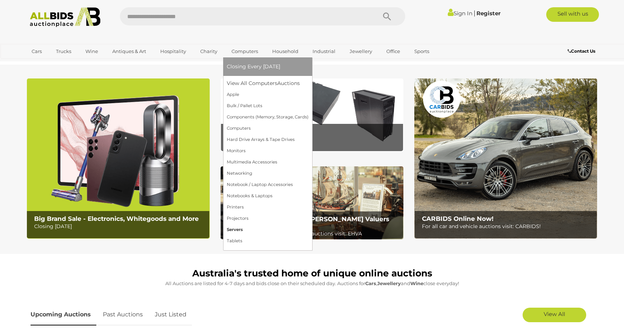
click at [246, 225] on link "Servers" at bounding box center [268, 229] width 82 height 11
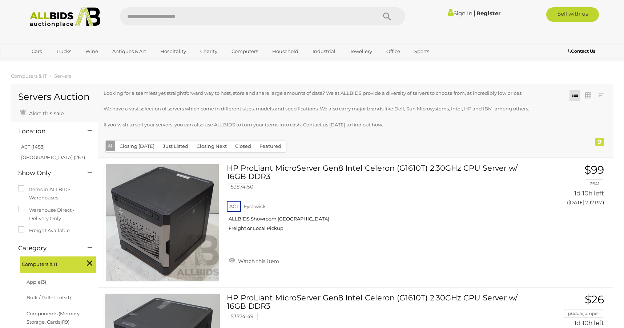
drag, startPoint x: 79, startPoint y: 213, endPoint x: 76, endPoint y: 142, distance: 70.2
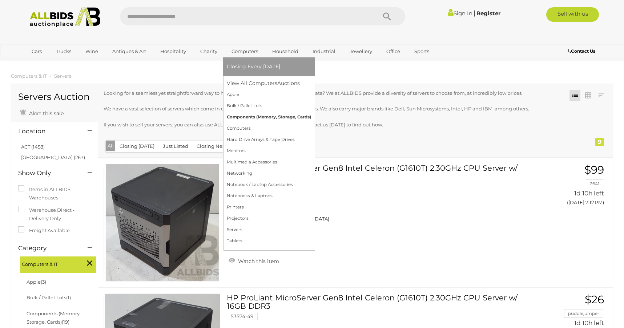
click at [246, 117] on link "Components (Memory, Storage, Cards)" at bounding box center [269, 117] width 84 height 11
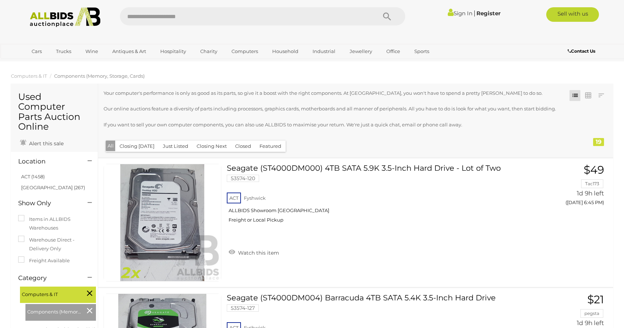
drag, startPoint x: 43, startPoint y: 201, endPoint x: 67, endPoint y: 77, distance: 126.5
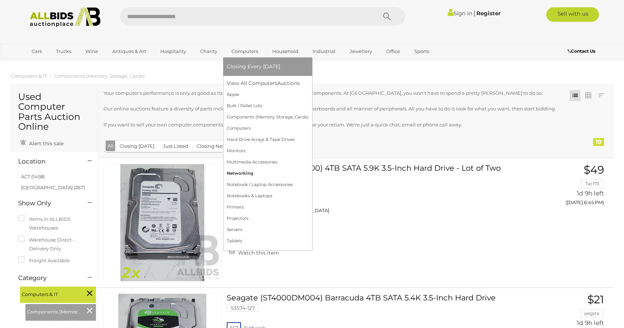
click at [247, 172] on link "Networking" at bounding box center [268, 173] width 82 height 11
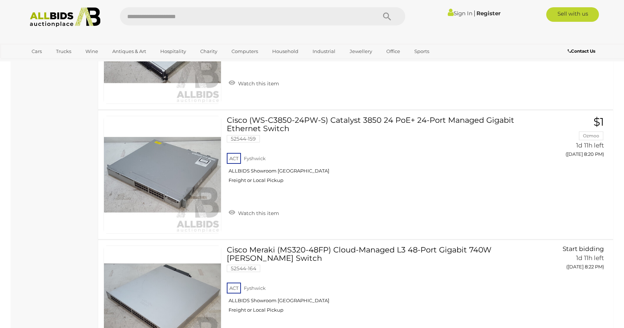
scroll to position [3780, 0]
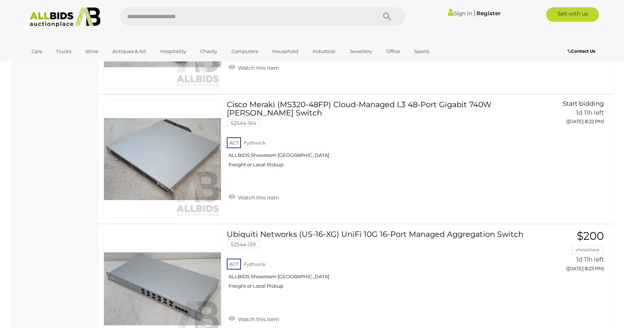
click at [296, 35] on div at bounding box center [312, 36] width 582 height 15
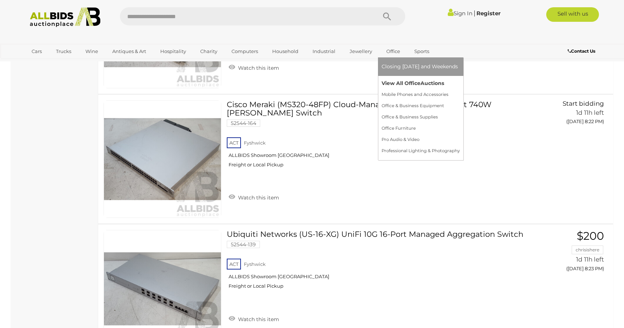
click at [393, 81] on link "View All Office Auctions" at bounding box center [421, 83] width 78 height 11
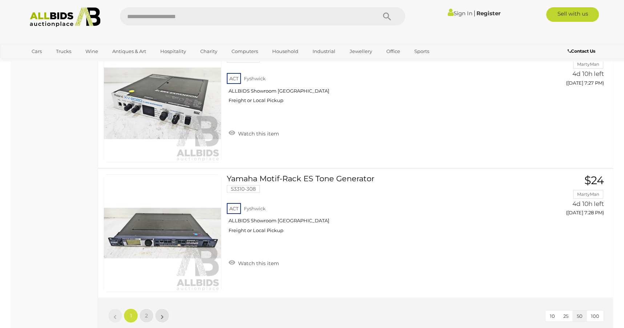
scroll to position [6434, 0]
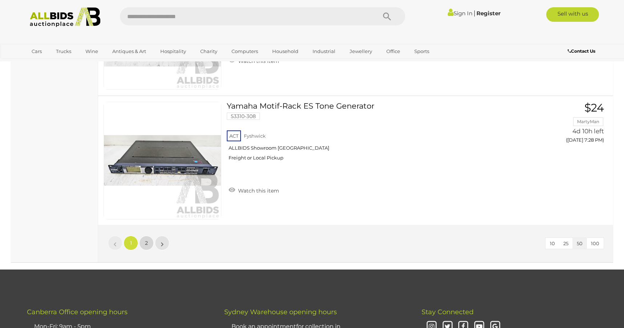
click at [146, 244] on span "2" at bounding box center [146, 243] width 3 height 7
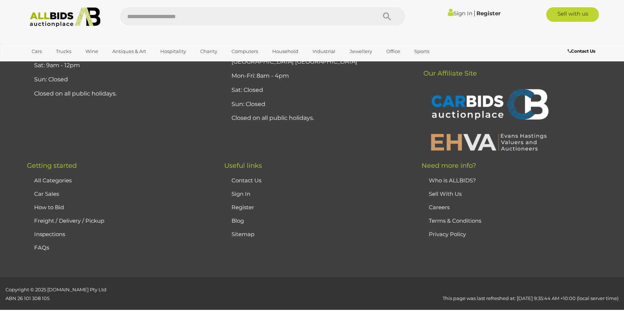
scroll to position [93, 0]
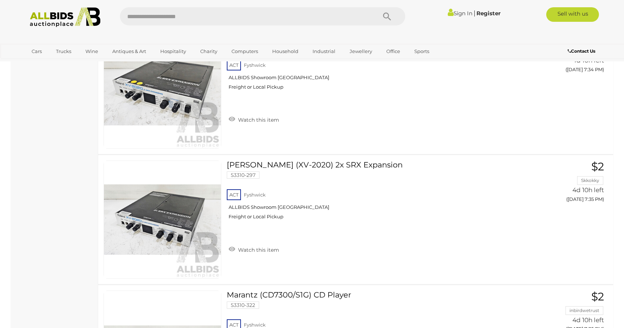
scroll to position [741, 0]
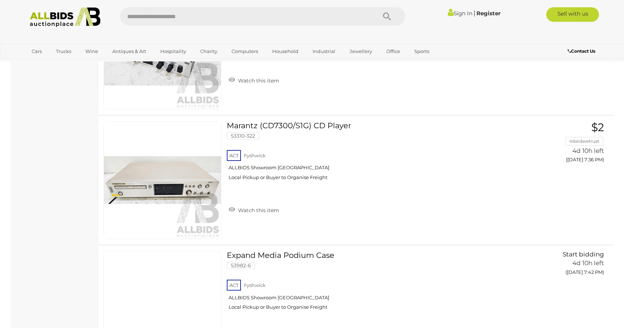
drag, startPoint x: 72, startPoint y: 165, endPoint x: 71, endPoint y: 232, distance: 66.5
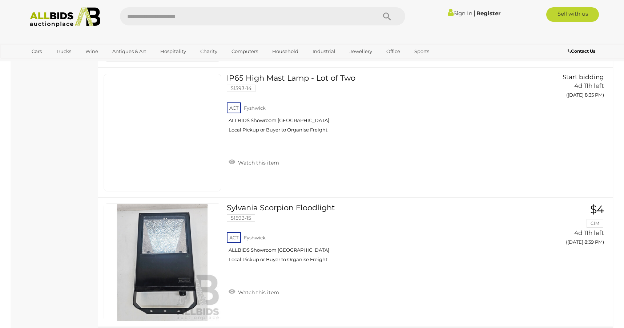
drag, startPoint x: 64, startPoint y: 147, endPoint x: 57, endPoint y: 274, distance: 127.4
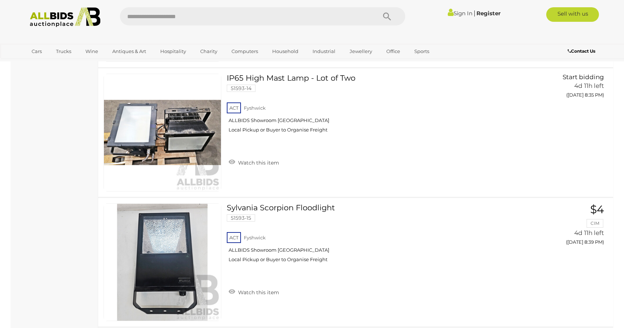
scroll to position [1955, 0]
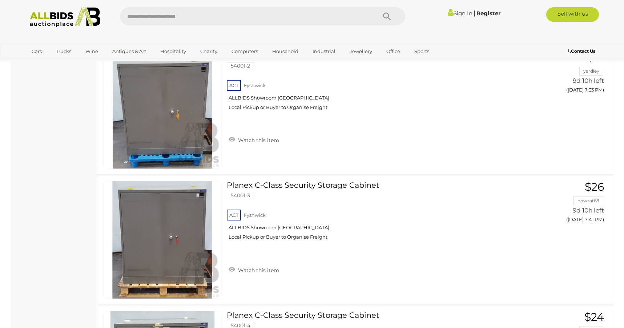
drag, startPoint x: 56, startPoint y: 209, endPoint x: 55, endPoint y: 223, distance: 14.6
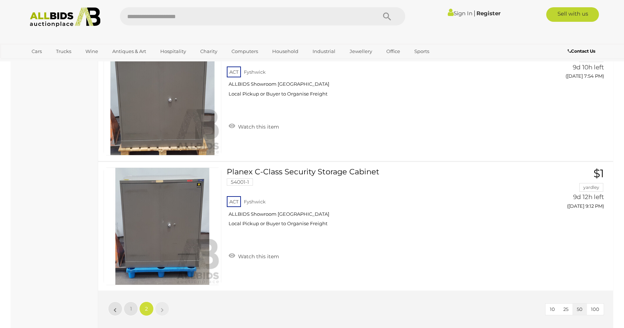
scroll to position [2379, 0]
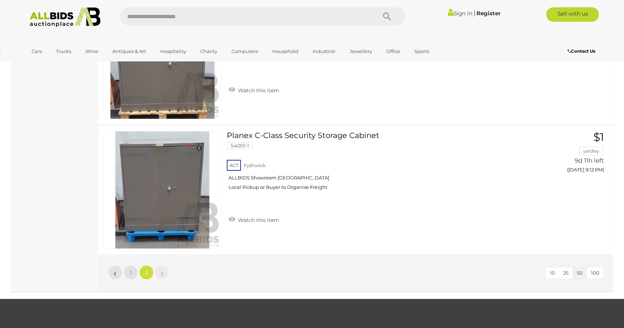
click at [300, 29] on div at bounding box center [312, 36] width 582 height 15
click at [291, 37] on div at bounding box center [312, 36] width 582 height 15
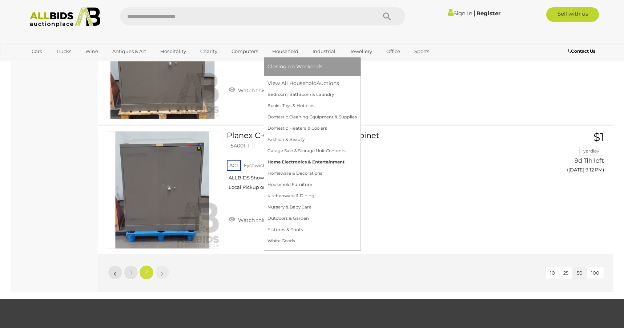
click at [286, 165] on link "Home Electronics & Entertainment" at bounding box center [312, 162] width 89 height 11
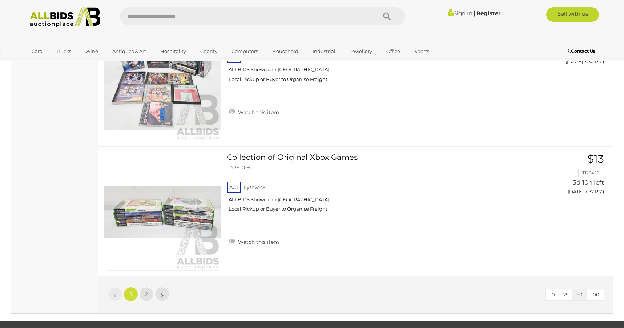
scroll to position [6361, 0]
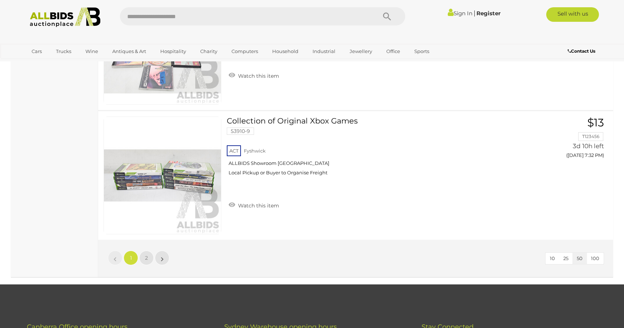
click at [152, 263] on li "2" at bounding box center [147, 258] width 14 height 15
click at [150, 263] on link "2" at bounding box center [146, 258] width 15 height 15
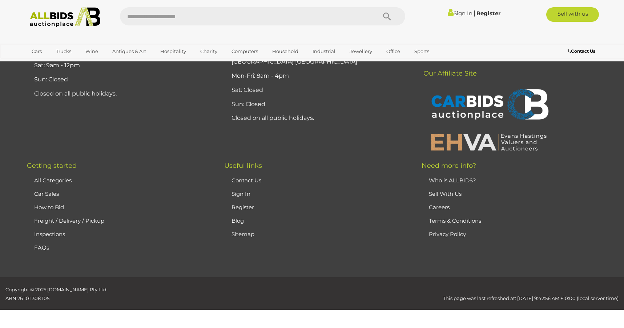
scroll to position [36, 0]
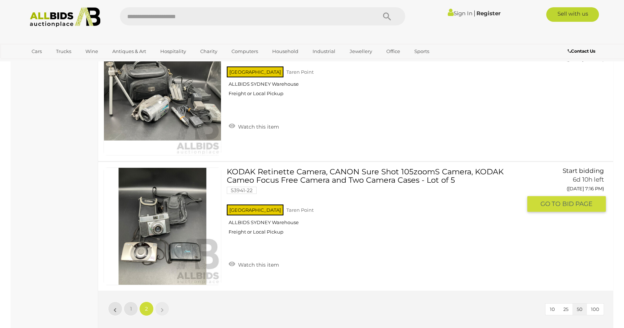
scroll to position [2690, 0]
